Goal: Information Seeking & Learning: Learn about a topic

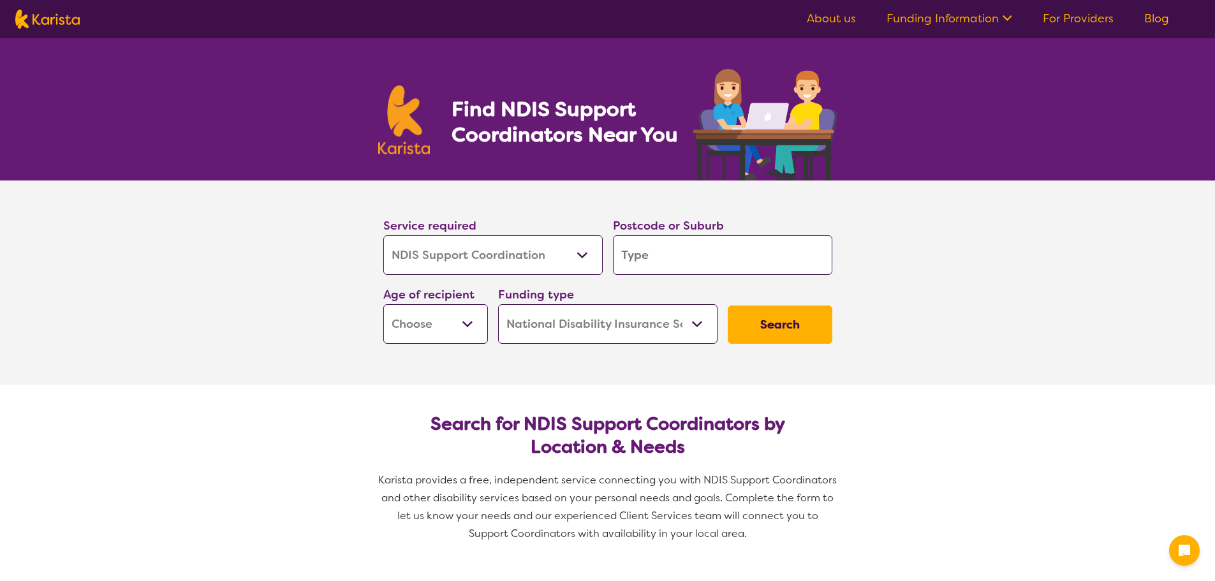
select select "NDIS Support Coordination"
select select "NDIS"
select select "NDIS Support Coordination"
select select "NDIS"
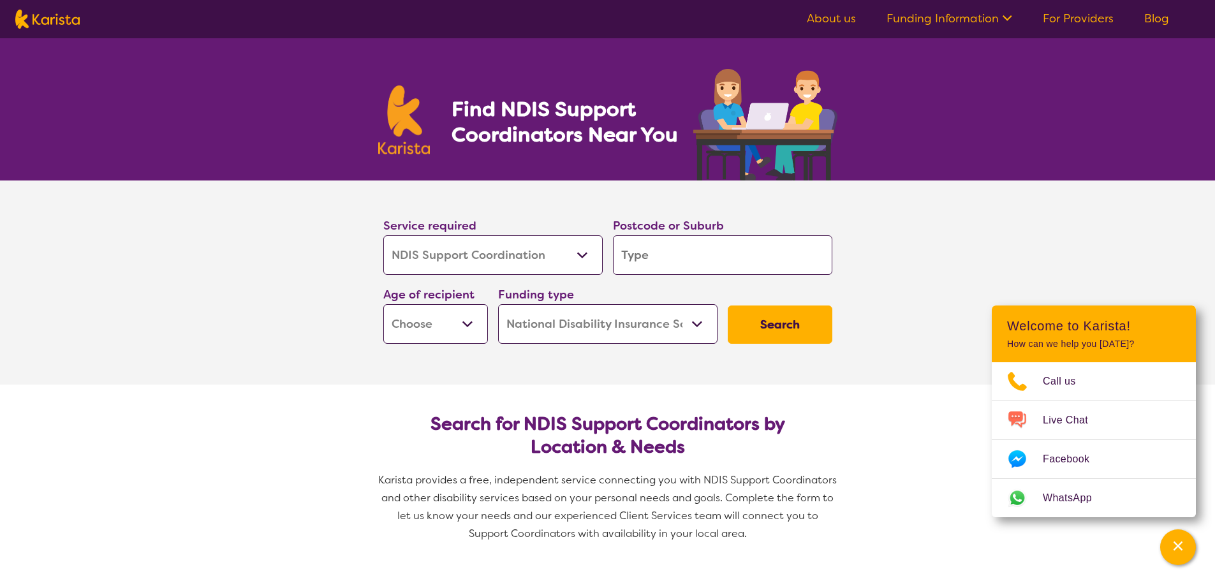
type input "S"
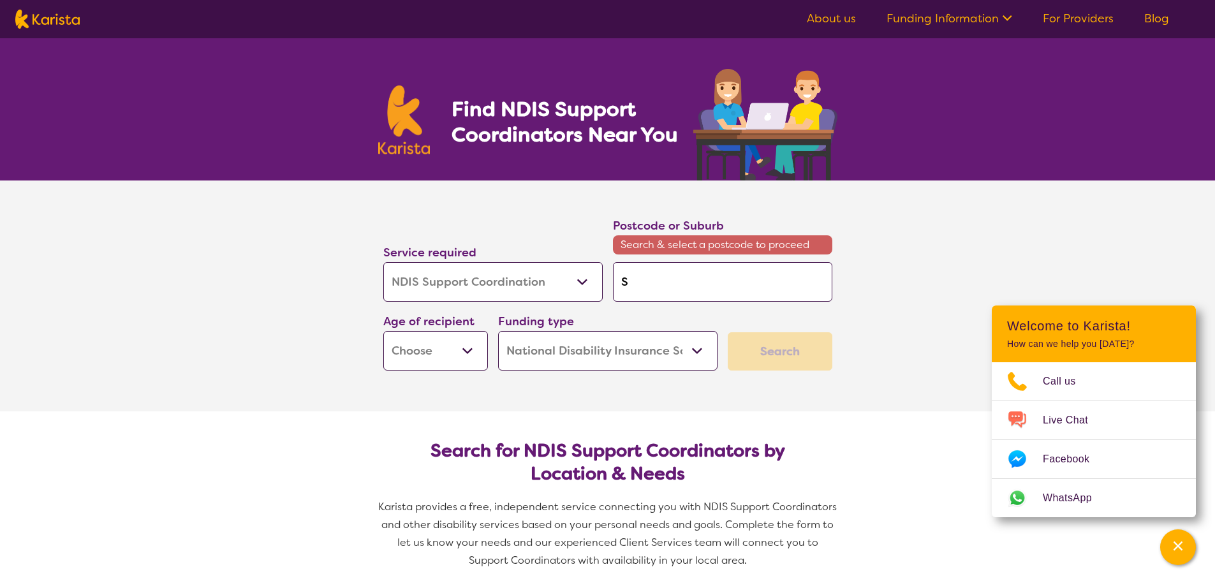
type input "Sa"
type input "S"
type input "So"
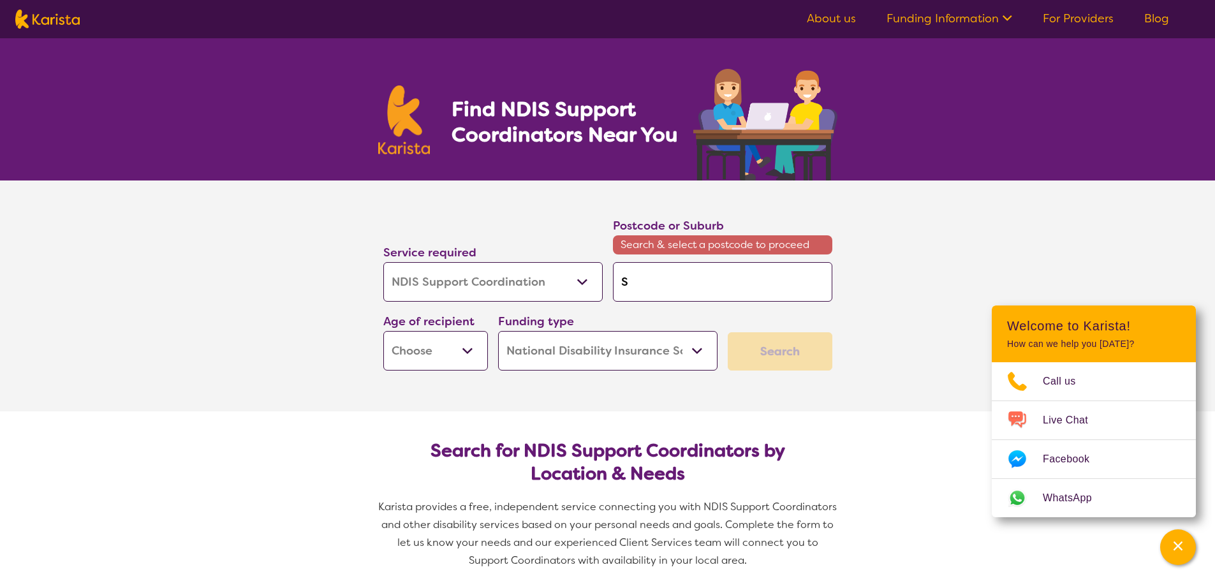
type input "So"
type input "Sou"
type input "Sout"
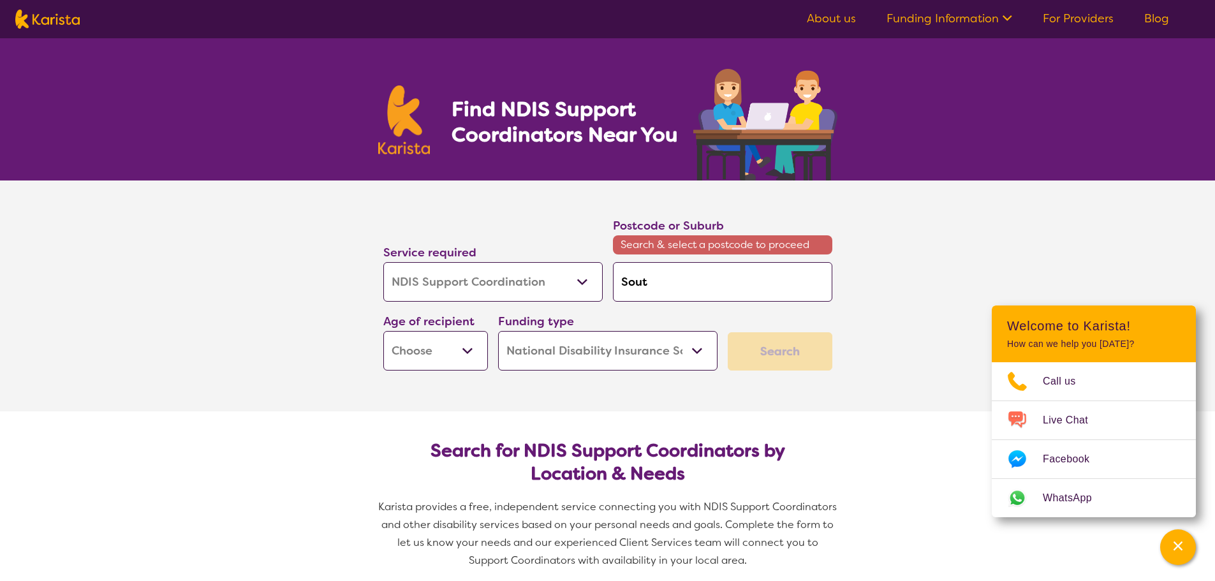
type input "South"
type input "Southe"
type input "[PERSON_NAME]"
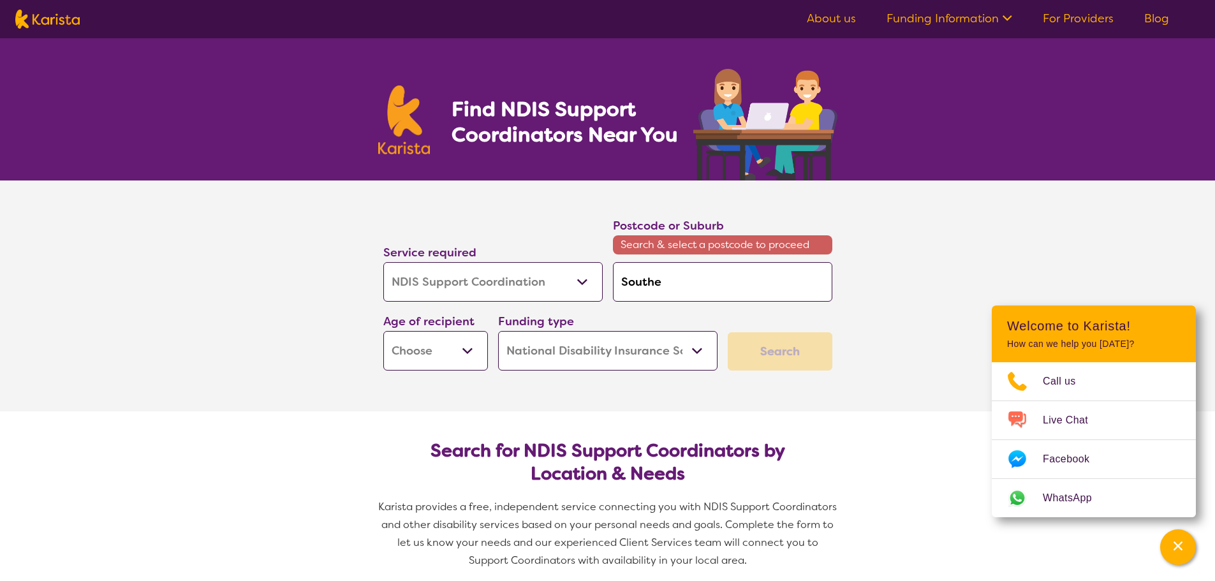
type input "[PERSON_NAME]"
type input "Southern"
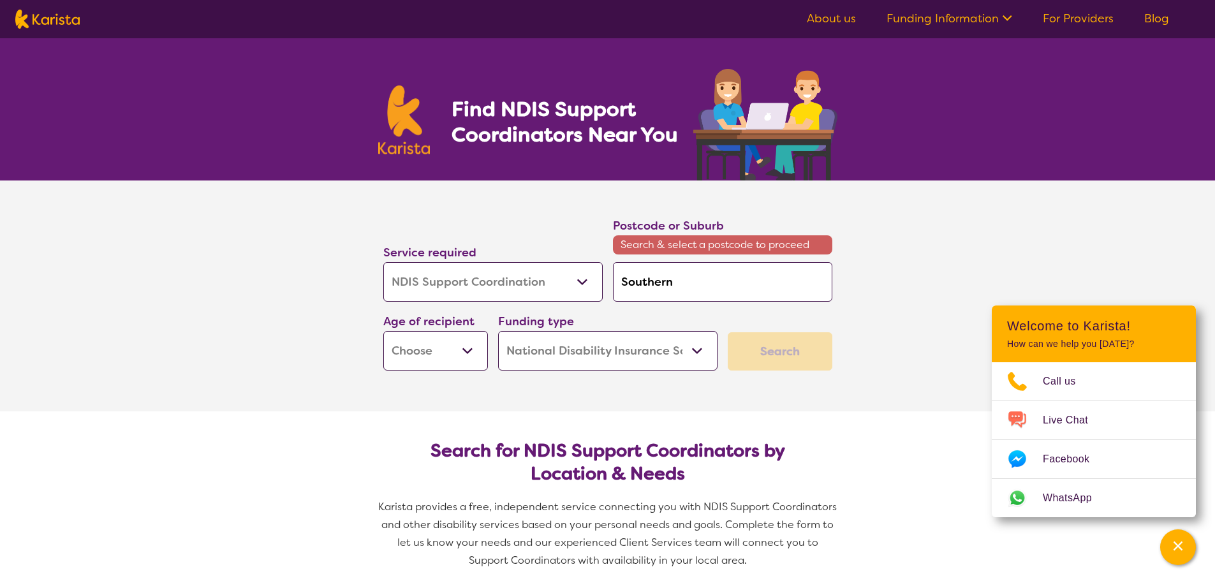
type input "Southern R"
type input "Southern Ri"
type input "Southern Riv"
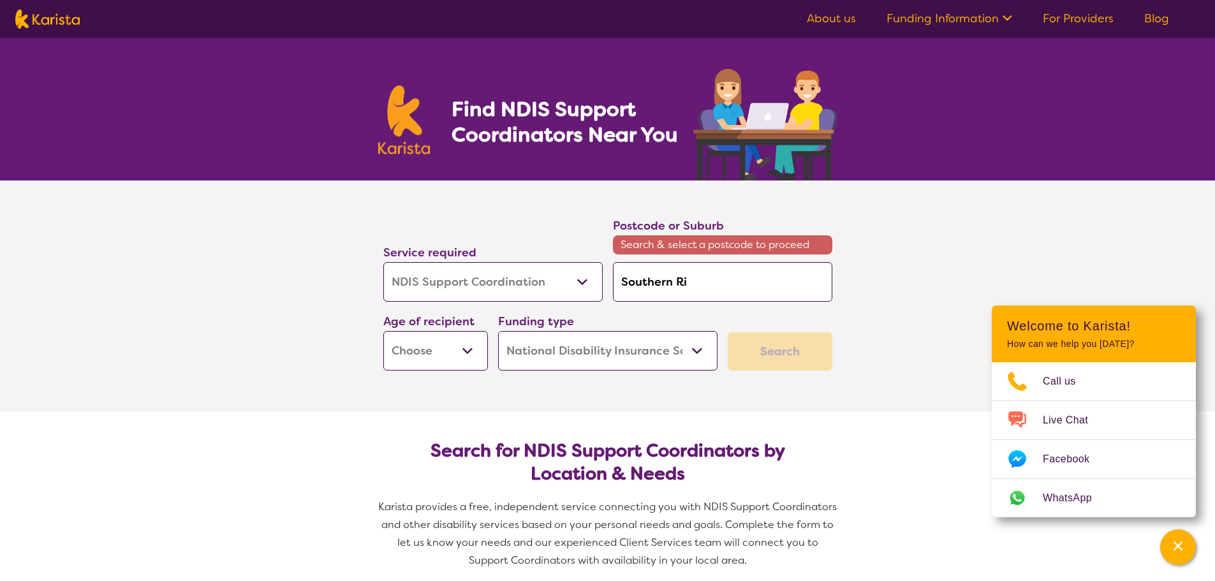
type input "Southern Riv"
type input "Southern Rive"
type input "Southern River"
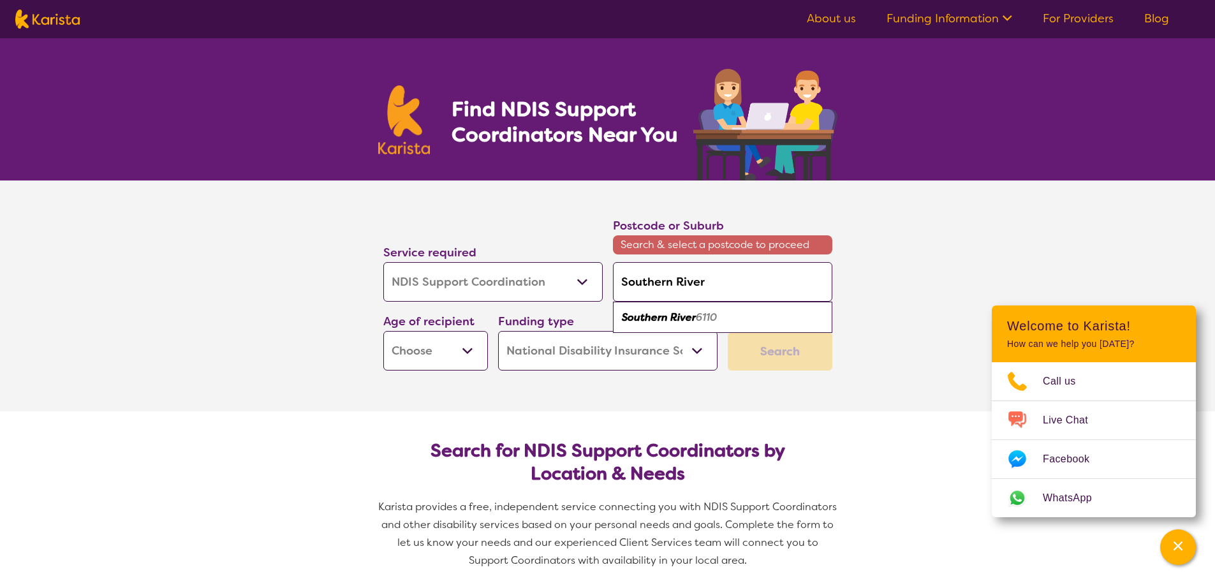
type input "[GEOGRAPHIC_DATA],"
type input "Southern River, W"
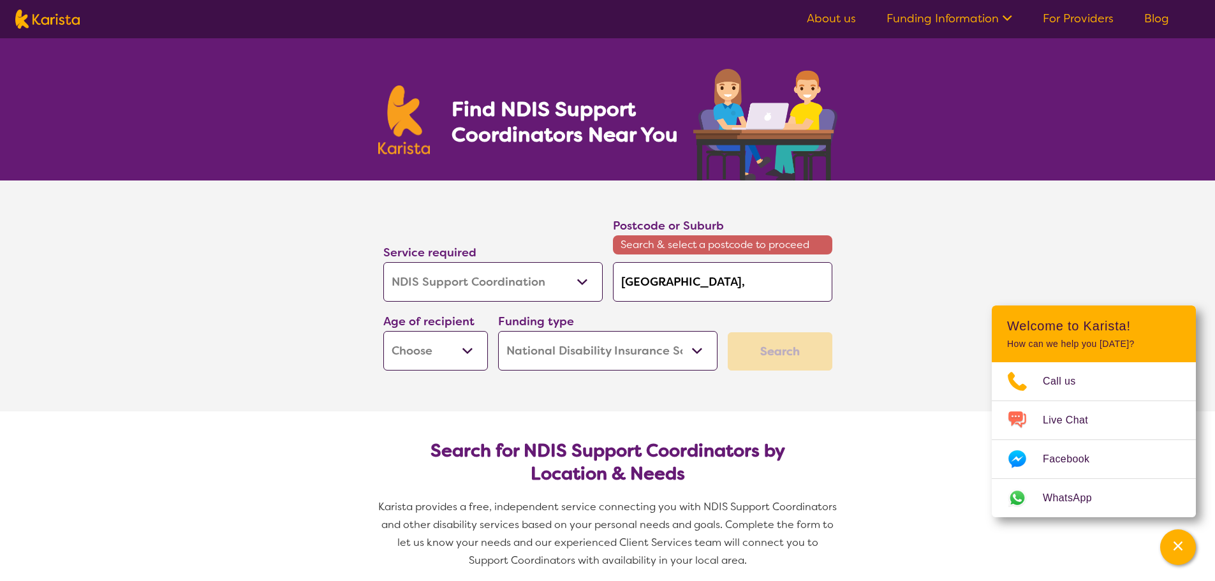
type input "Southern River, W"
type input "[GEOGRAPHIC_DATA], [GEOGRAPHIC_DATA]"
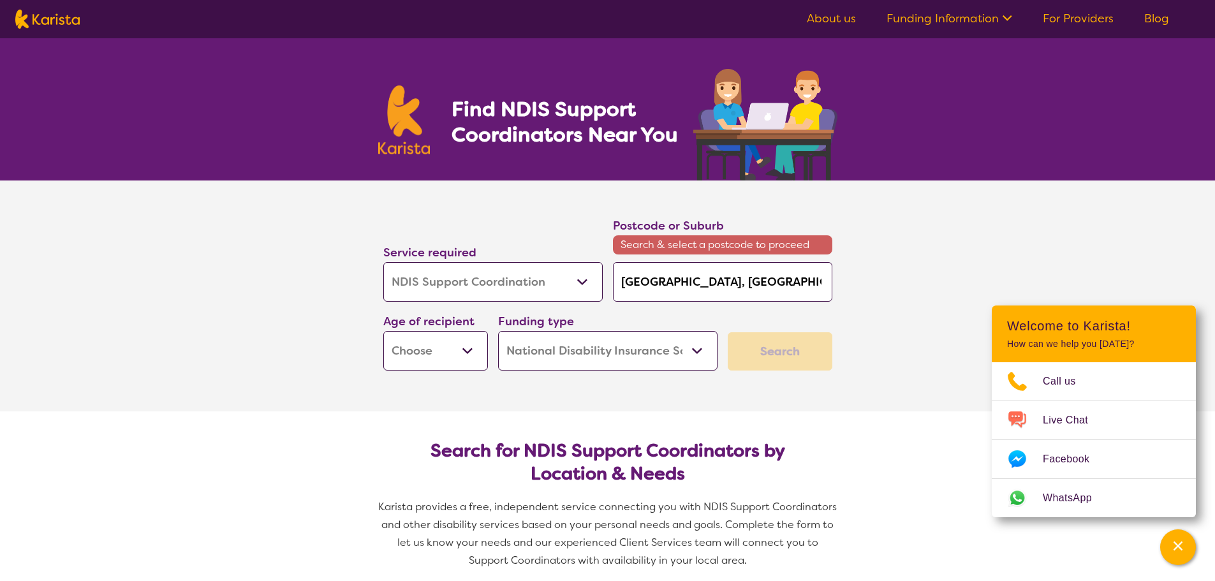
type input "[GEOGRAPHIC_DATA], [GEOGRAPHIC_DATA] 7"
type input "[GEOGRAPHIC_DATA], [GEOGRAPHIC_DATA]"
type input "[GEOGRAPHIC_DATA], [GEOGRAPHIC_DATA] 6"
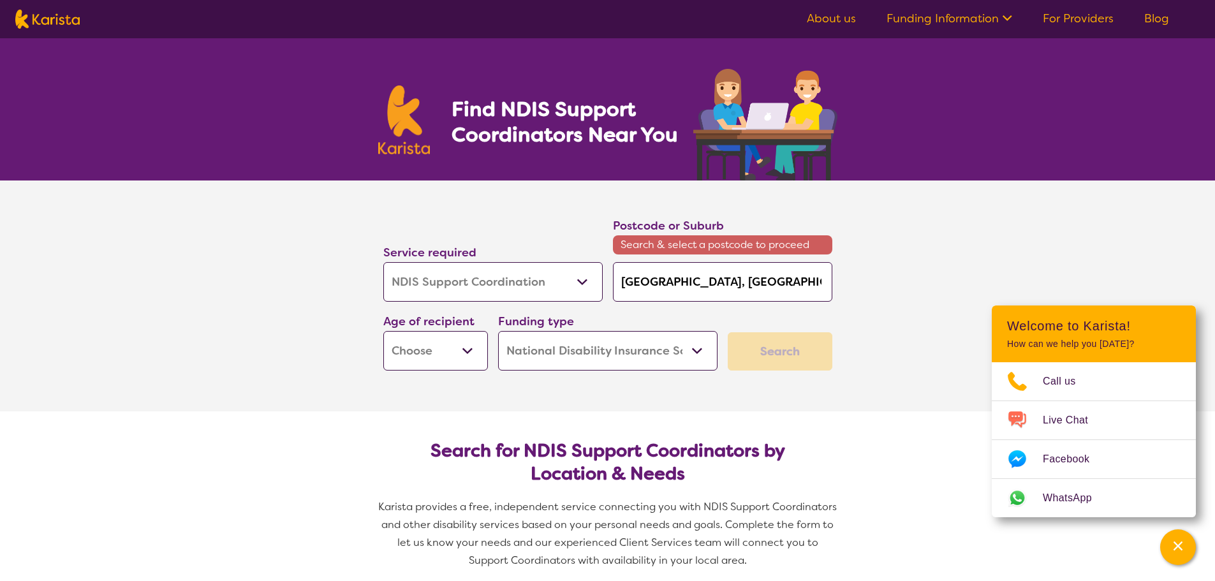
type input "[GEOGRAPHIC_DATA], [GEOGRAPHIC_DATA] 6"
type input "[GEOGRAPHIC_DATA], [GEOGRAPHIC_DATA] 61"
type input "[GEOGRAPHIC_DATA], [GEOGRAPHIC_DATA] 611"
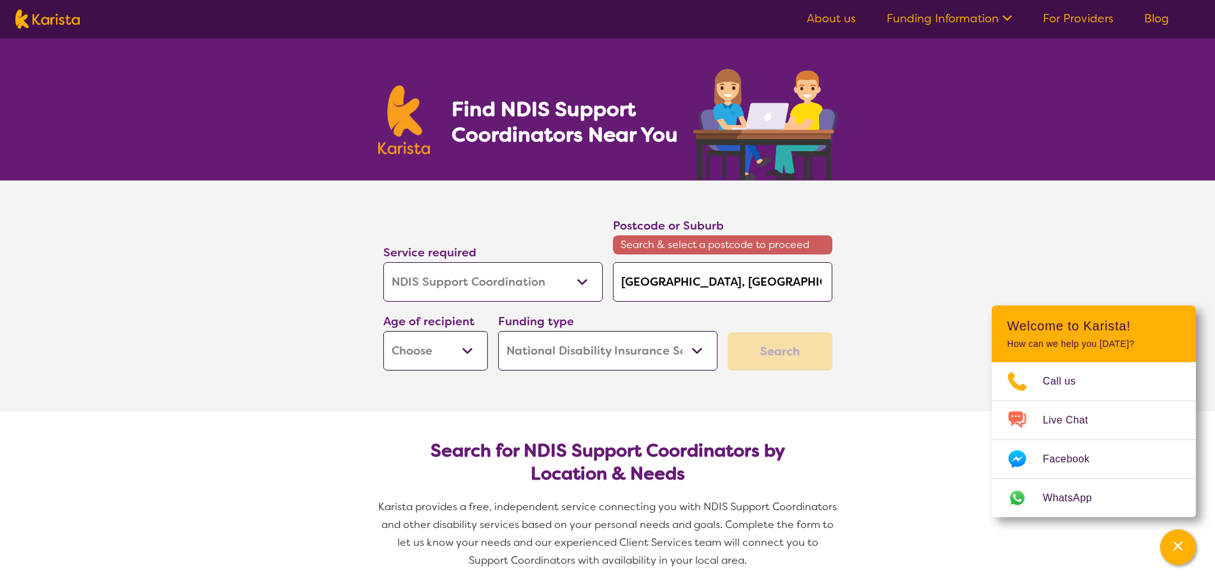
type input "[GEOGRAPHIC_DATA]"
click at [468, 349] on select "Early Childhood - 0 to 9 Child - 10 to 11 Adolescent - 12 to 17 Adult - 18 to 6…" at bounding box center [435, 351] width 105 height 40
select select "AG"
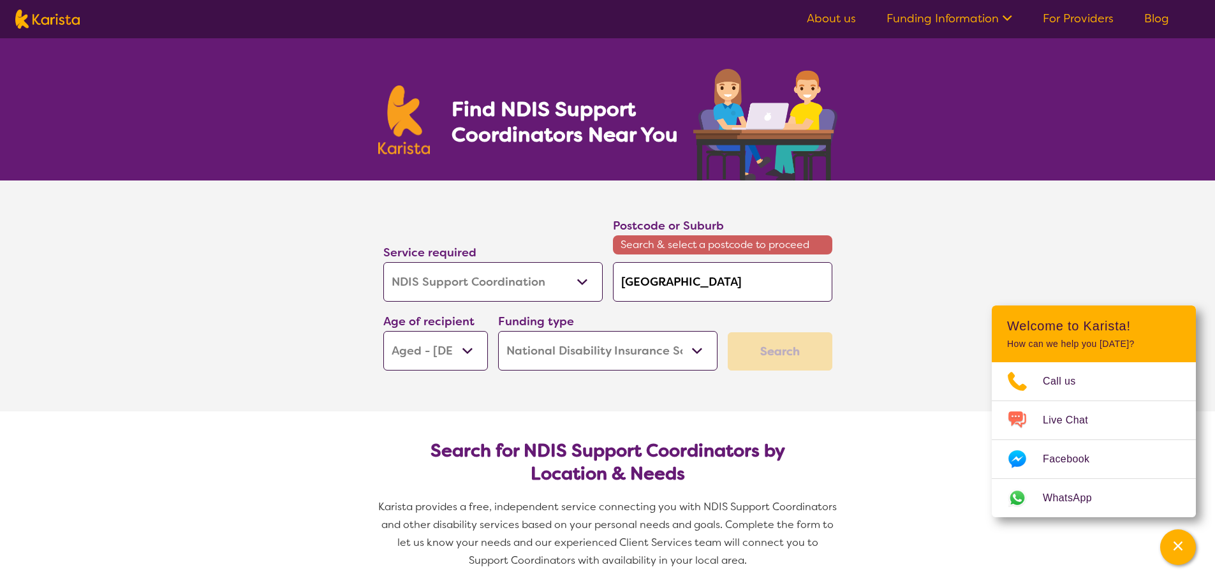
click at [383, 331] on select "Early Childhood - 0 to 9 Child - 10 to 11 Adolescent - 12 to 17 Adult - 18 to 6…" at bounding box center [435, 351] width 105 height 40
select select "AG"
click at [473, 353] on select "Early Childhood - 0 to 9 Child - 10 to 11 Adolescent - 12 to 17 Adult - 18 to 6…" at bounding box center [435, 351] width 105 height 40
select select "AD"
click at [383, 331] on select "Early Childhood - 0 to 9 Child - 10 to 11 Adolescent - 12 to 17 Adult - 18 to 6…" at bounding box center [435, 351] width 105 height 40
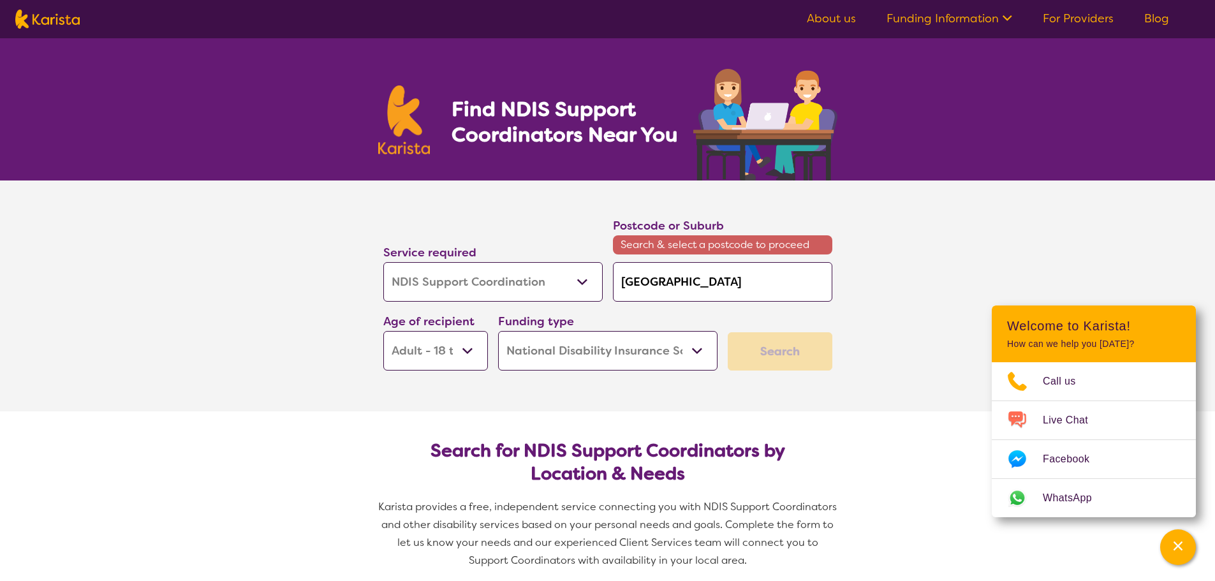
select select "AD"
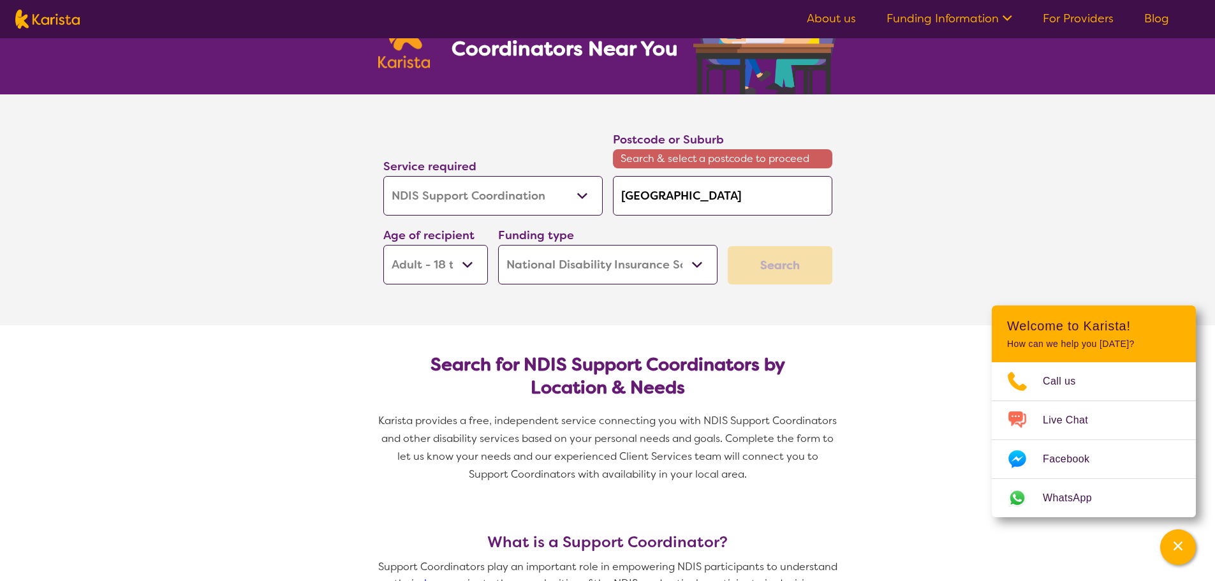
scroll to position [128, 0]
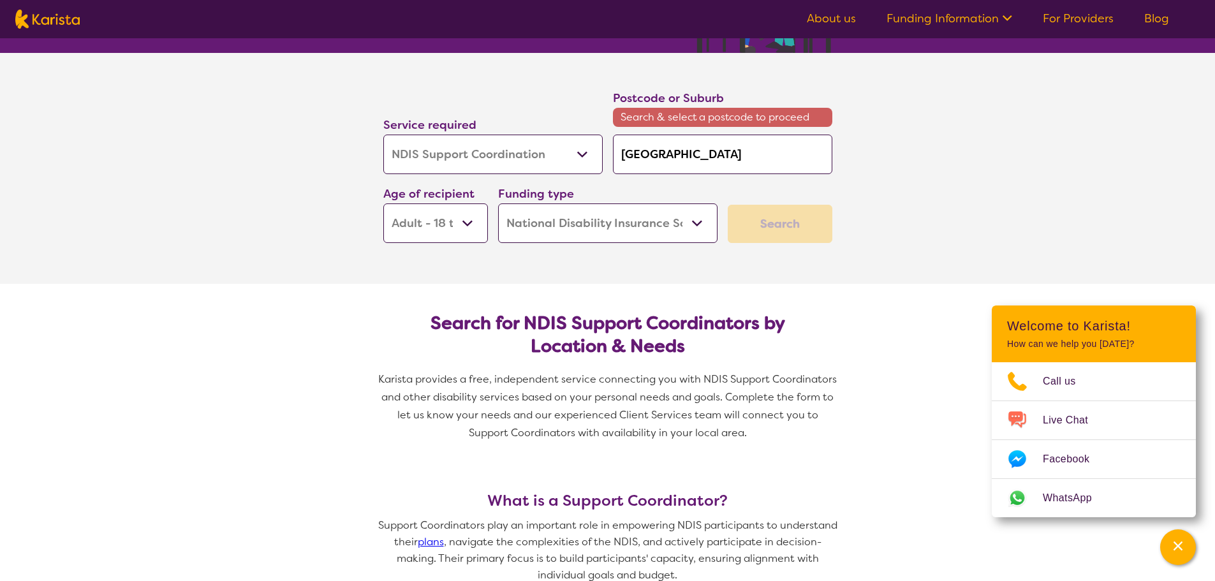
drag, startPoint x: 727, startPoint y: 151, endPoint x: 575, endPoint y: 148, distance: 152.5
click at [575, 148] on div "Service required Allied Health Assistant Assessment ([MEDICAL_DATA] or [MEDICAL…" at bounding box center [607, 166] width 459 height 165
type input "6110"
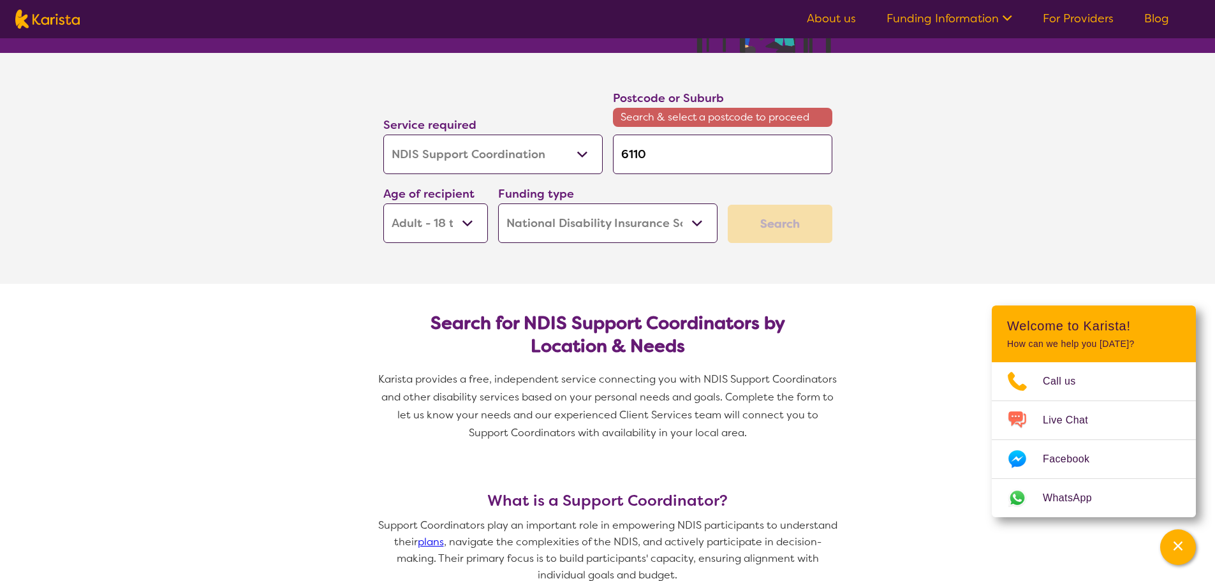
type input "6110"
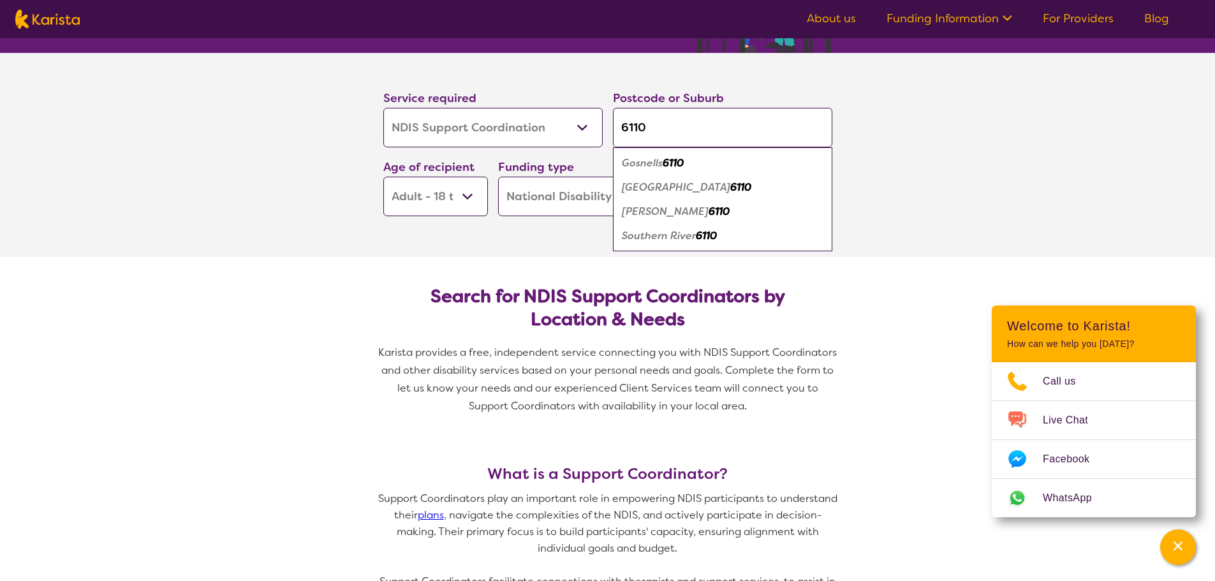
type input "6110"
click at [678, 163] on em "6110" at bounding box center [673, 162] width 21 height 13
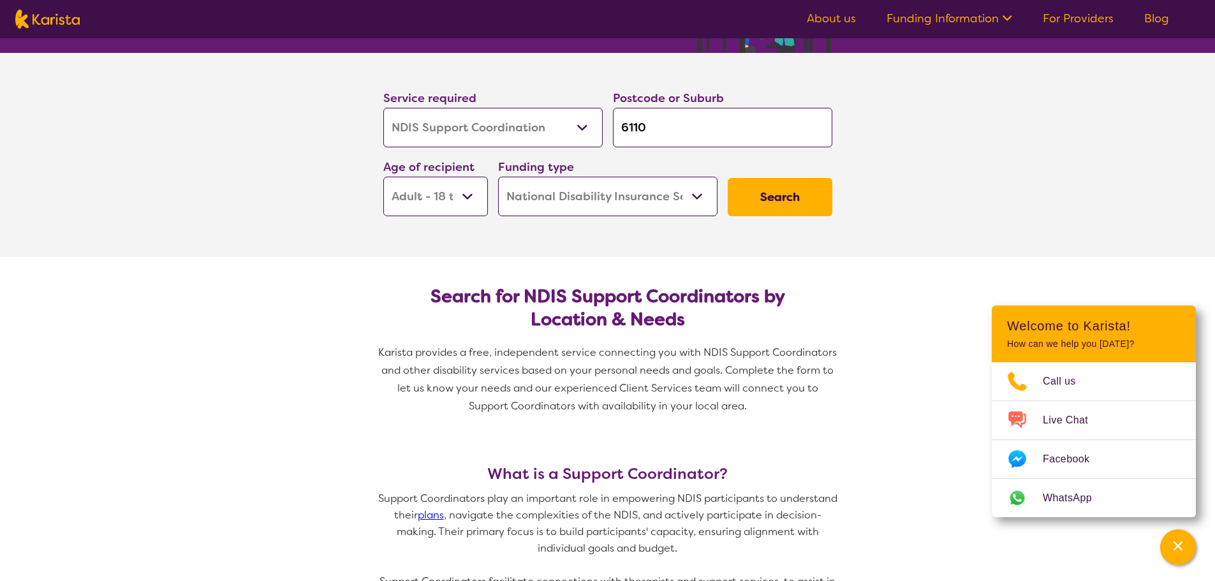
click at [778, 198] on button "Search" at bounding box center [780, 197] width 105 height 38
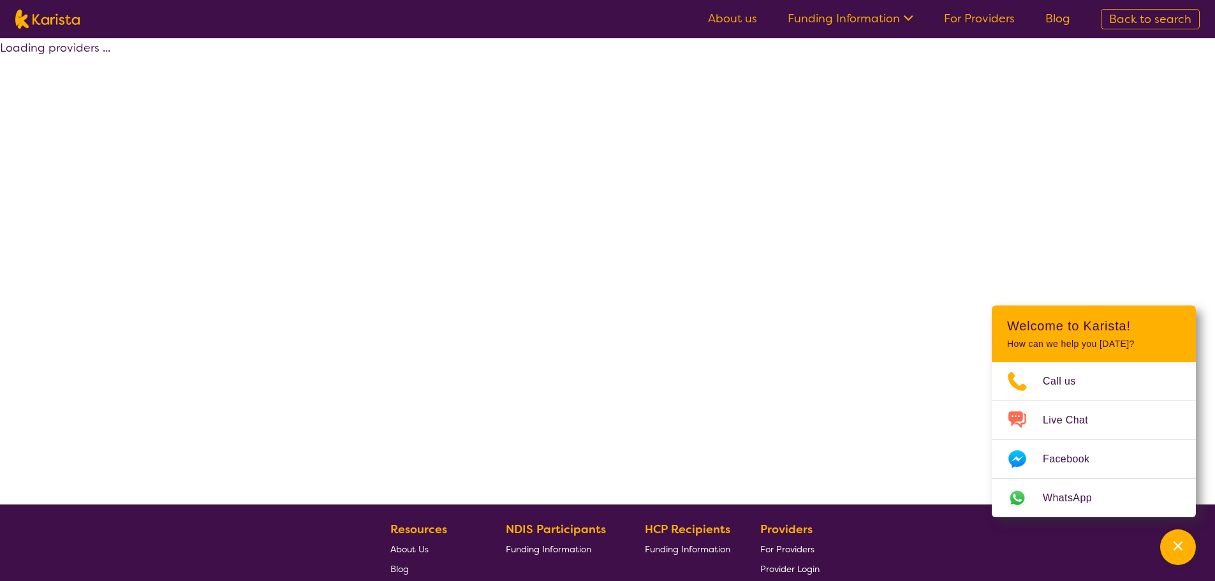
select select "by_score"
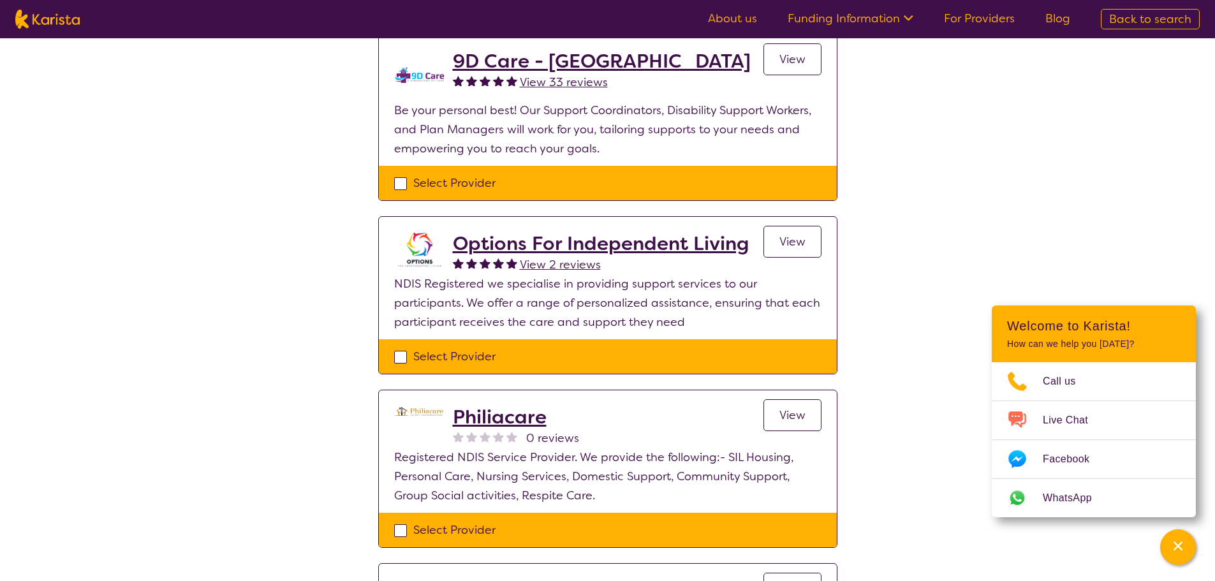
scroll to position [128, 0]
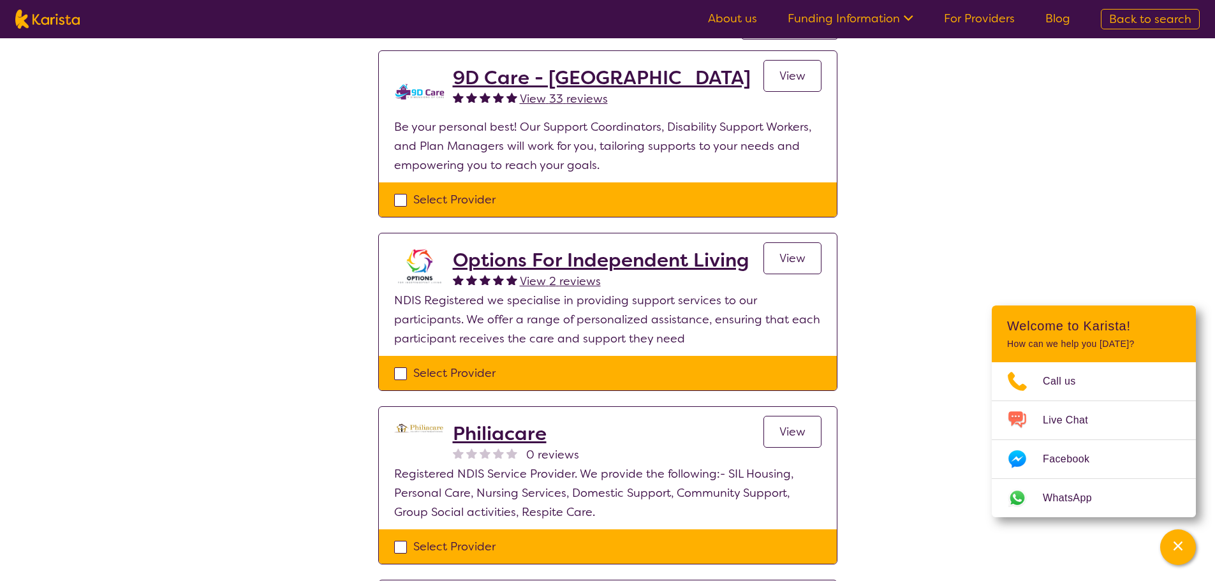
click at [595, 262] on h2 "Options For Independent Living" at bounding box center [601, 260] width 296 height 23
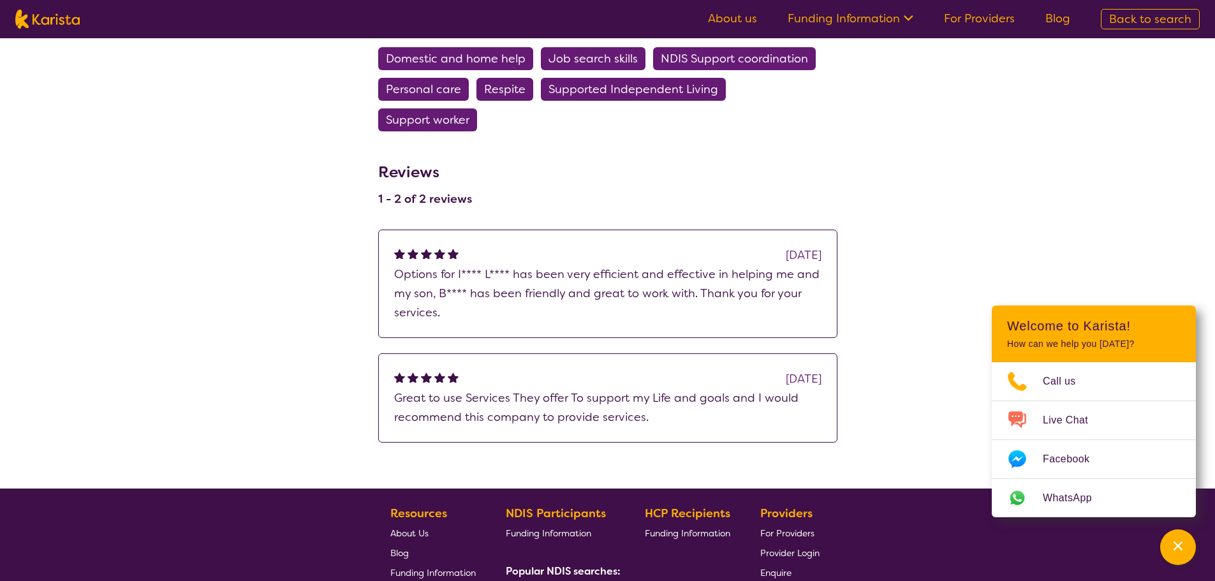
scroll to position [2105, 0]
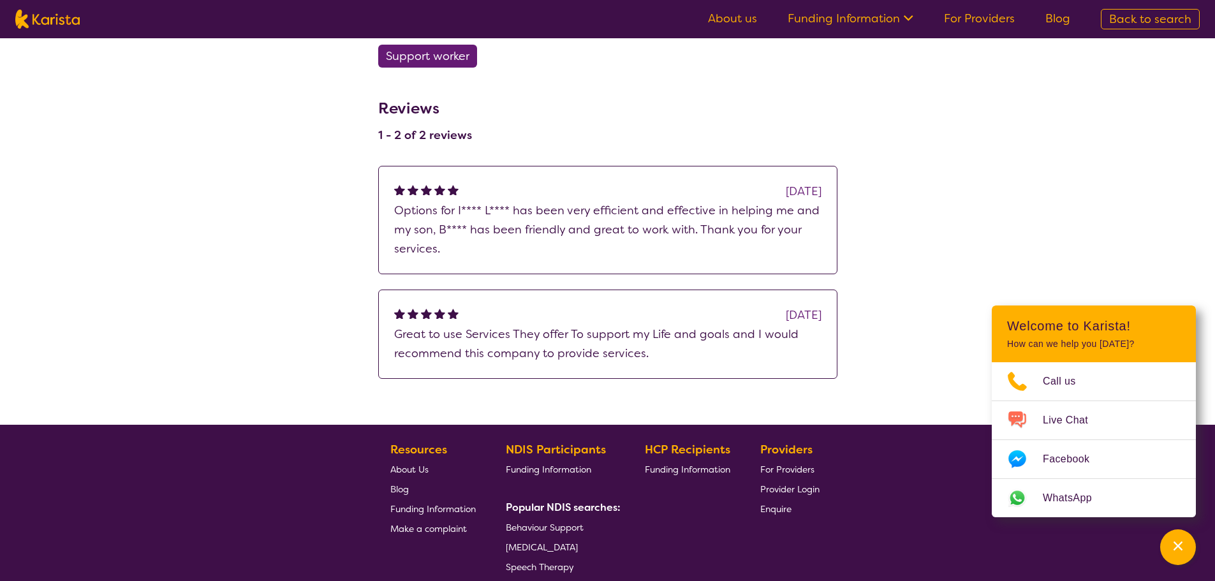
select select "by_score"
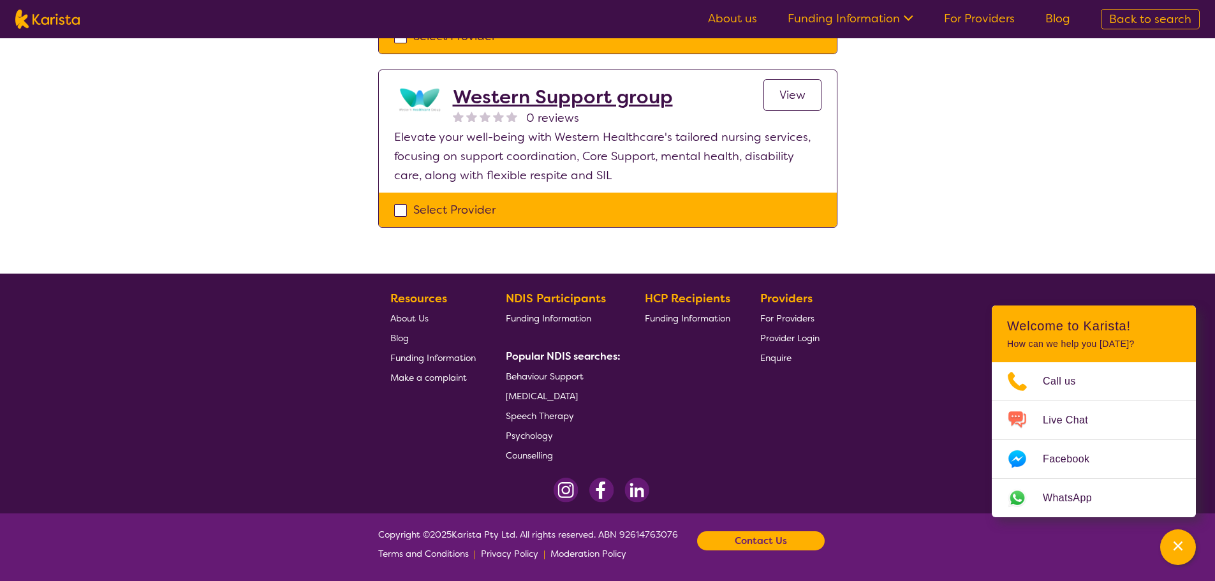
scroll to position [128, 0]
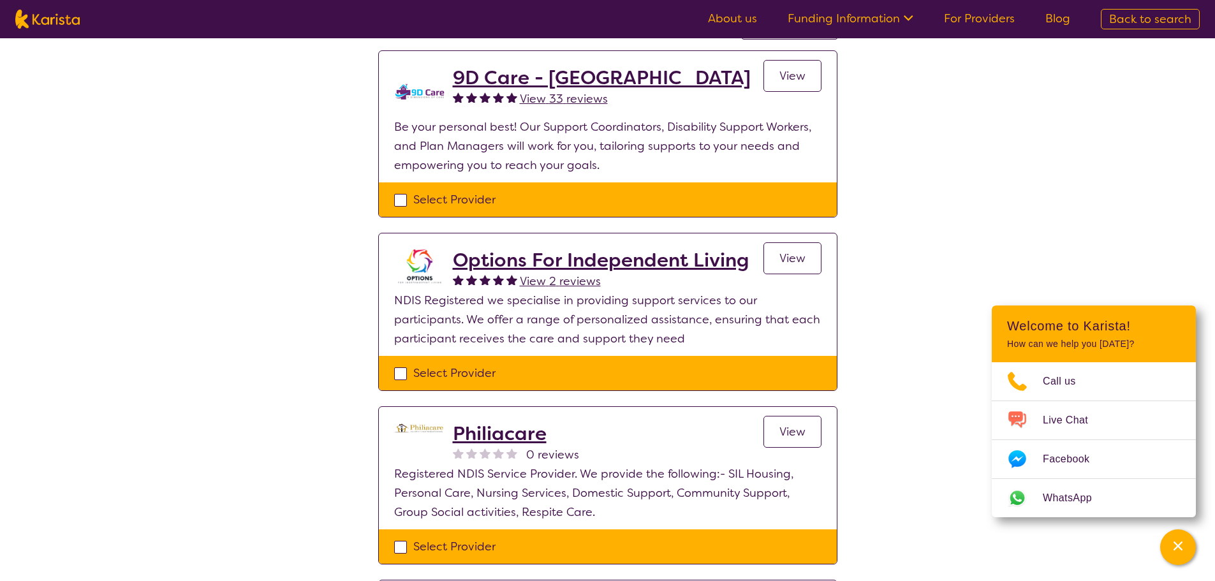
select select "NDIS Support Coordination"
select select "AD"
select select "NDIS"
select select "NDIS Support Coordination"
select select "AD"
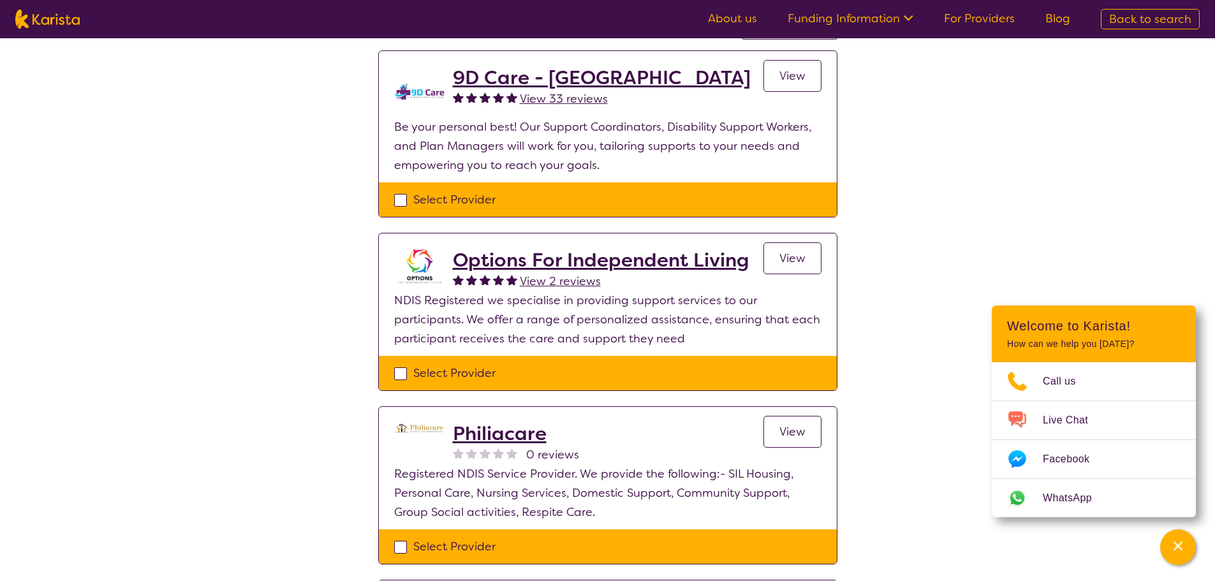
select select "NDIS"
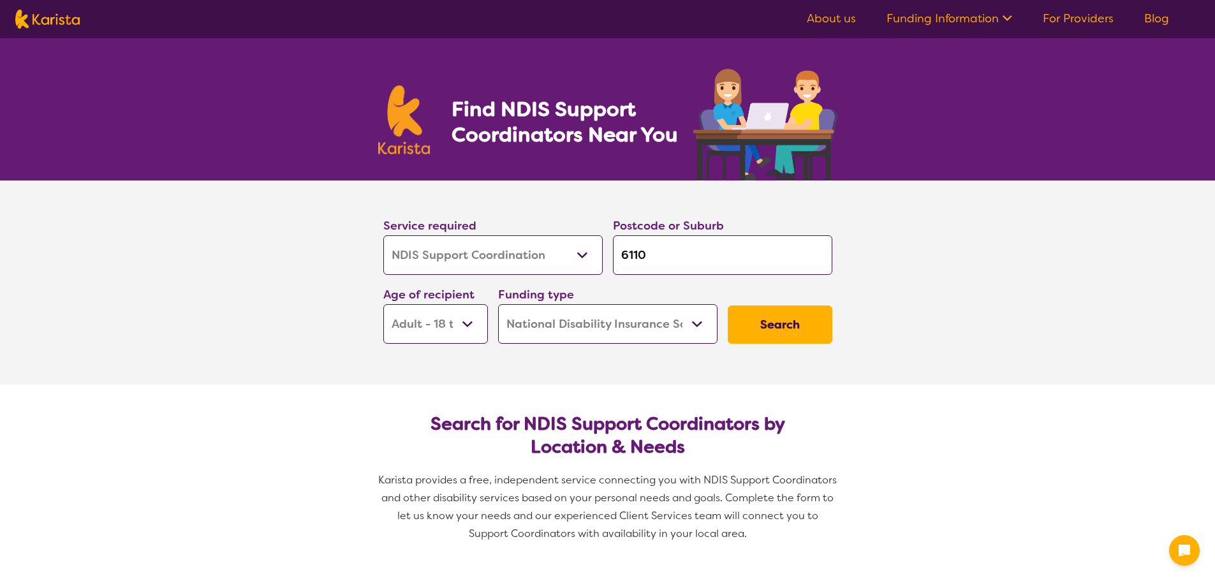
select select "NDIS Support Coordination"
select select "AD"
select select "NDIS"
select select "NDIS Support Coordination"
select select "AD"
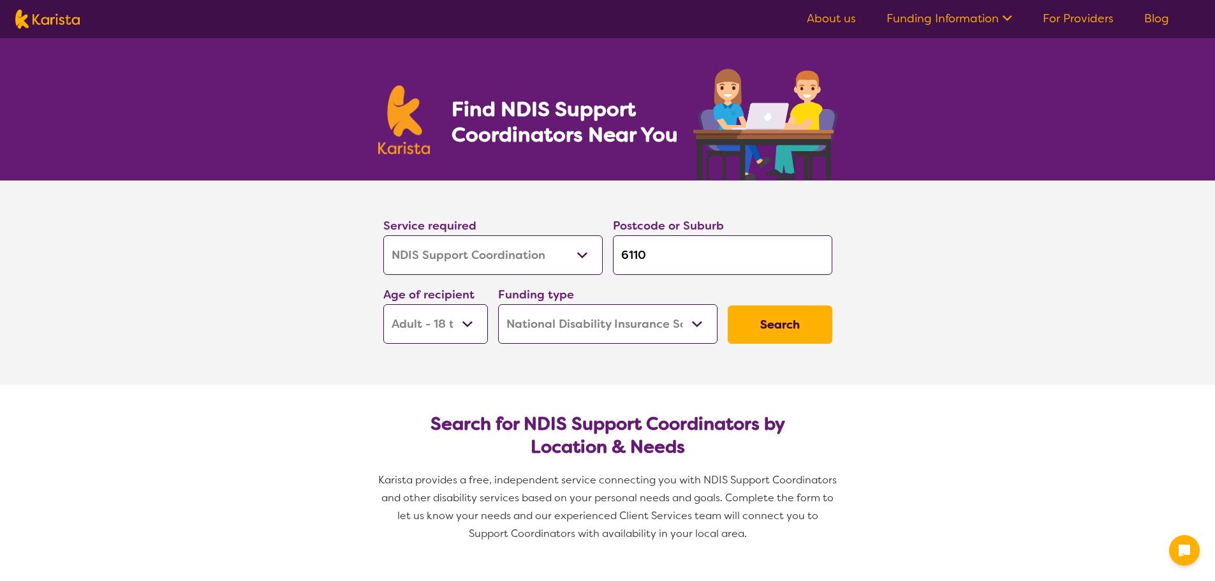
select select "NDIS"
